Goal: Task Accomplishment & Management: Manage account settings

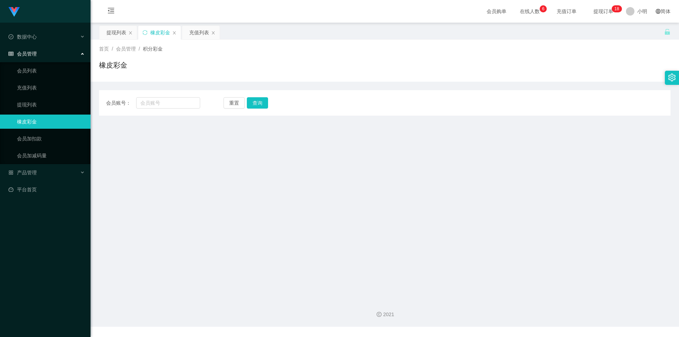
click at [520, 13] on font "在线人数" at bounding box center [530, 11] width 20 height 6
click at [518, 15] on span "在线人数 0 1 2 3 4 5 6 7 8 9 0 1 2 3 4 5 6 7 8 9 0 1 2 3 4 5 6 7 8 9" at bounding box center [529, 11] width 37 height 23
click at [48, 67] on link "会员列表" at bounding box center [51, 71] width 68 height 14
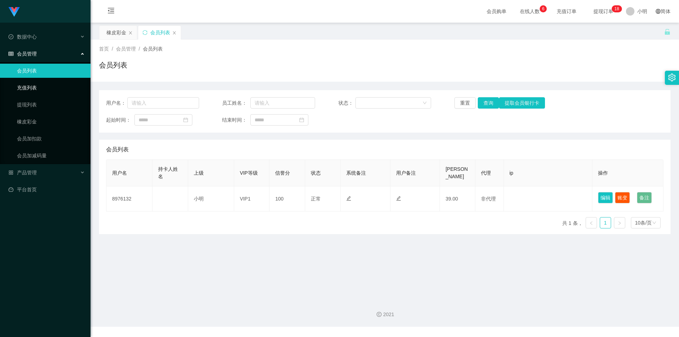
click at [45, 86] on link "充值列表" at bounding box center [51, 88] width 68 height 14
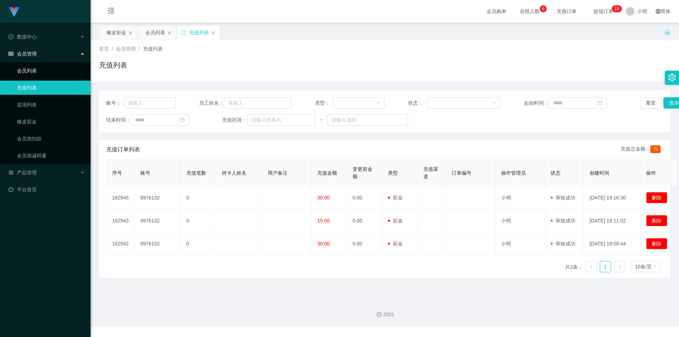
click at [63, 69] on link "会员列表" at bounding box center [51, 71] width 68 height 14
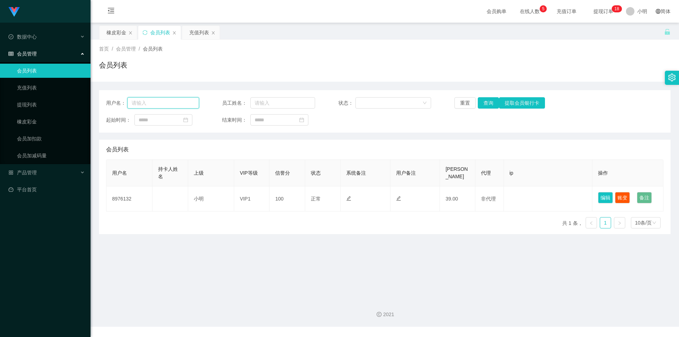
click at [147, 100] on input "text" at bounding box center [163, 102] width 72 height 11
paste input "01111204025"
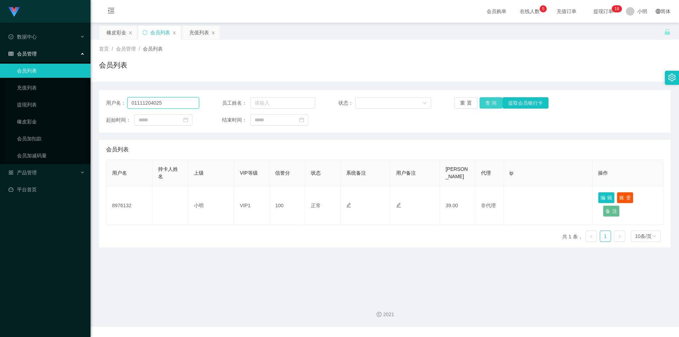
type input "01111204025"
click at [480, 103] on button "查询" at bounding box center [490, 102] width 23 height 11
click at [174, 104] on input "01111204025" at bounding box center [163, 102] width 72 height 11
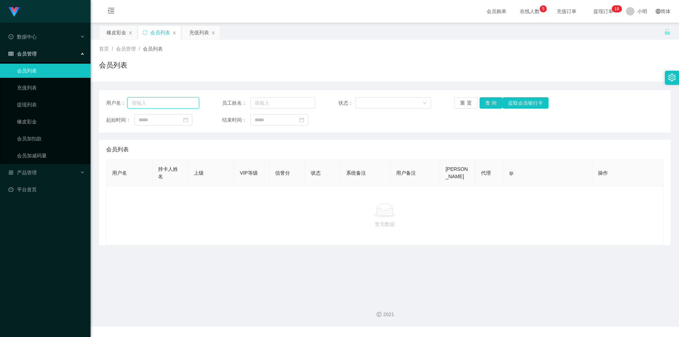
paste input "601111204025"
type input "601111204025"
click at [483, 97] on button "查询" at bounding box center [490, 102] width 23 height 11
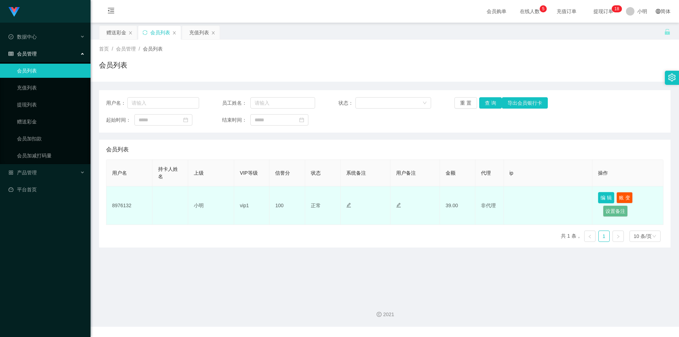
click at [603, 198] on button "编 辑" at bounding box center [606, 197] width 16 height 11
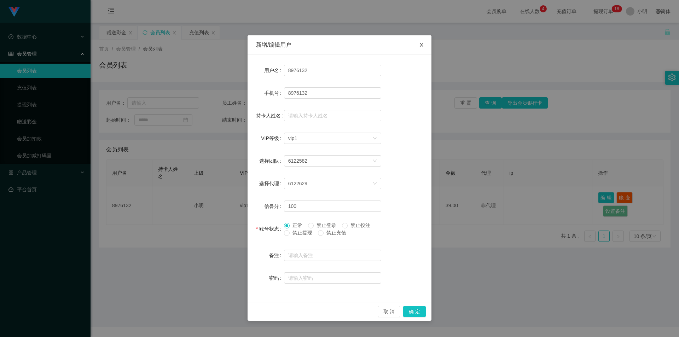
click at [421, 45] on icon "图标: close" at bounding box center [422, 45] width 6 height 6
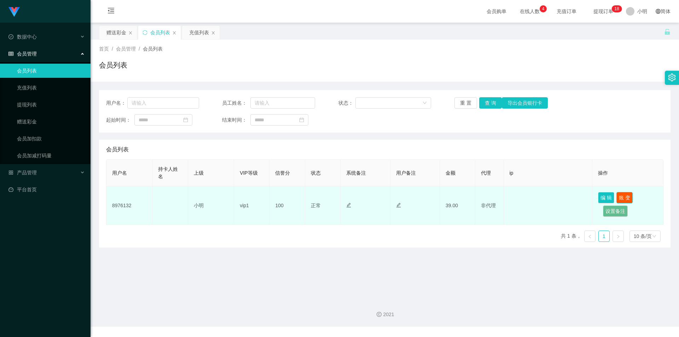
click at [619, 199] on button "账 变" at bounding box center [624, 197] width 16 height 11
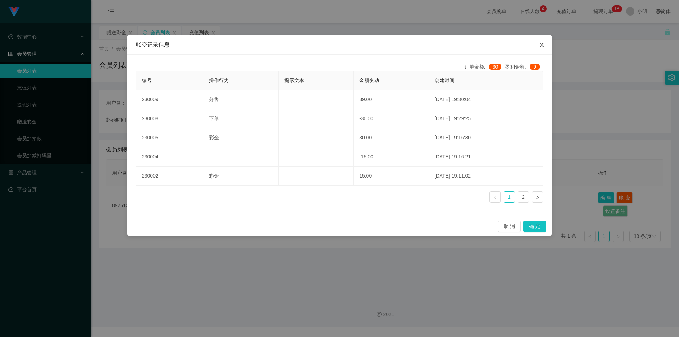
click at [543, 45] on icon "图标: close" at bounding box center [542, 45] width 6 height 6
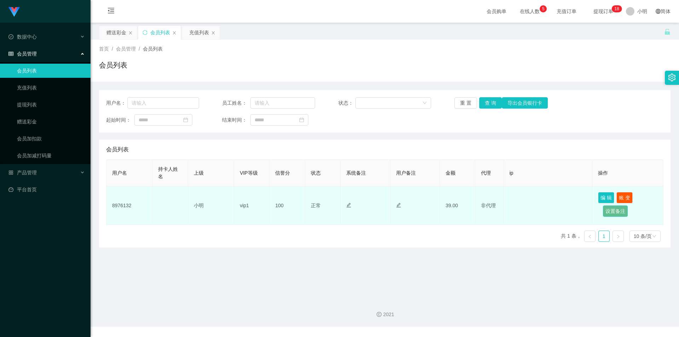
click at [605, 212] on button "设置备注" at bounding box center [615, 210] width 25 height 11
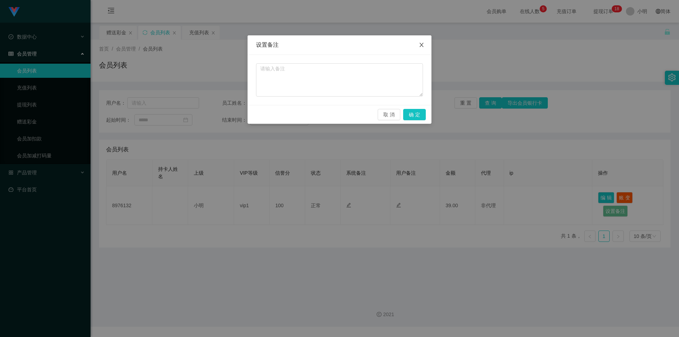
click at [422, 45] on icon "图标: close" at bounding box center [421, 45] width 4 height 4
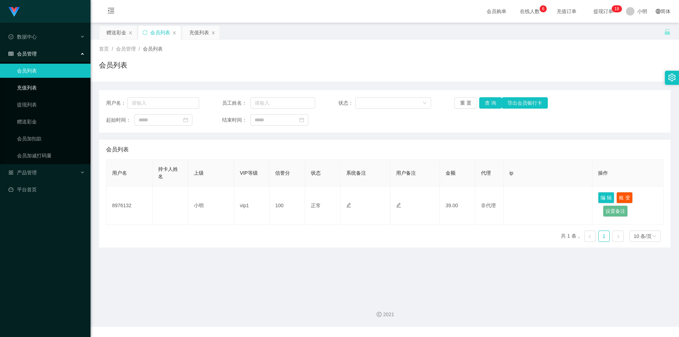
click at [42, 89] on link "充值列表" at bounding box center [51, 88] width 68 height 14
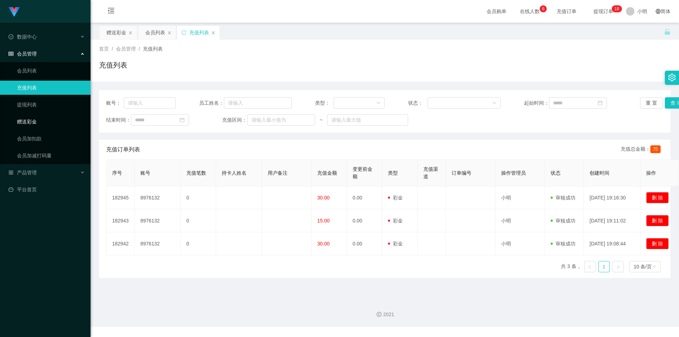
click at [35, 121] on link "赠送彩金" at bounding box center [51, 122] width 68 height 14
